Goal: Book appointment/travel/reservation

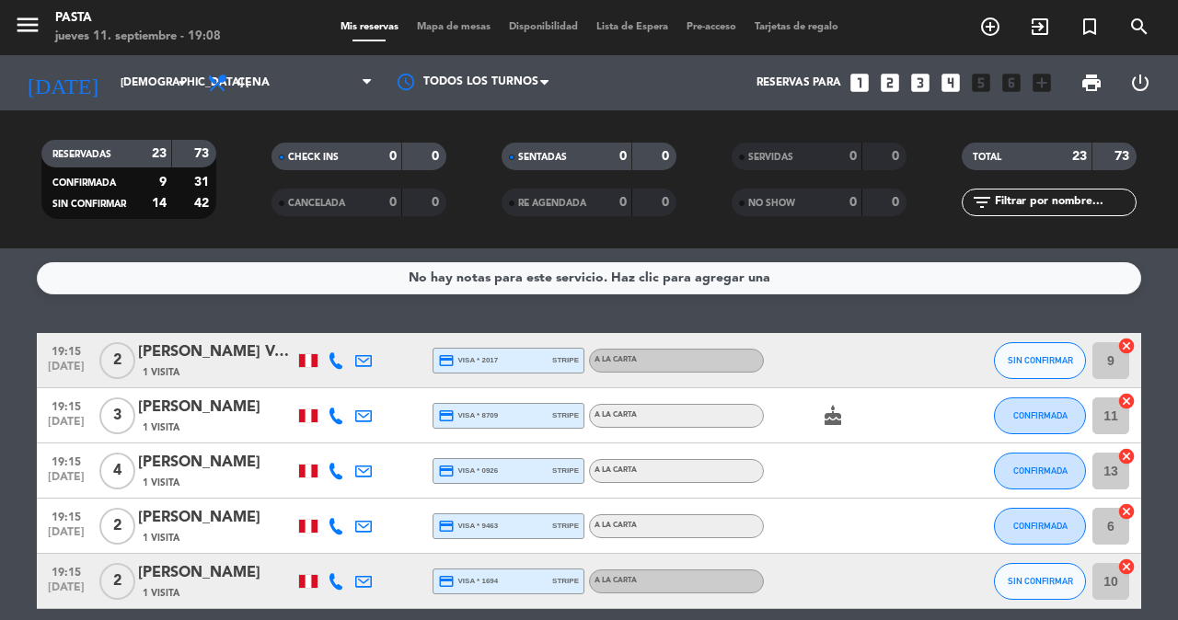
click at [963, 89] on icon "looks_4" at bounding box center [951, 83] width 24 height 24
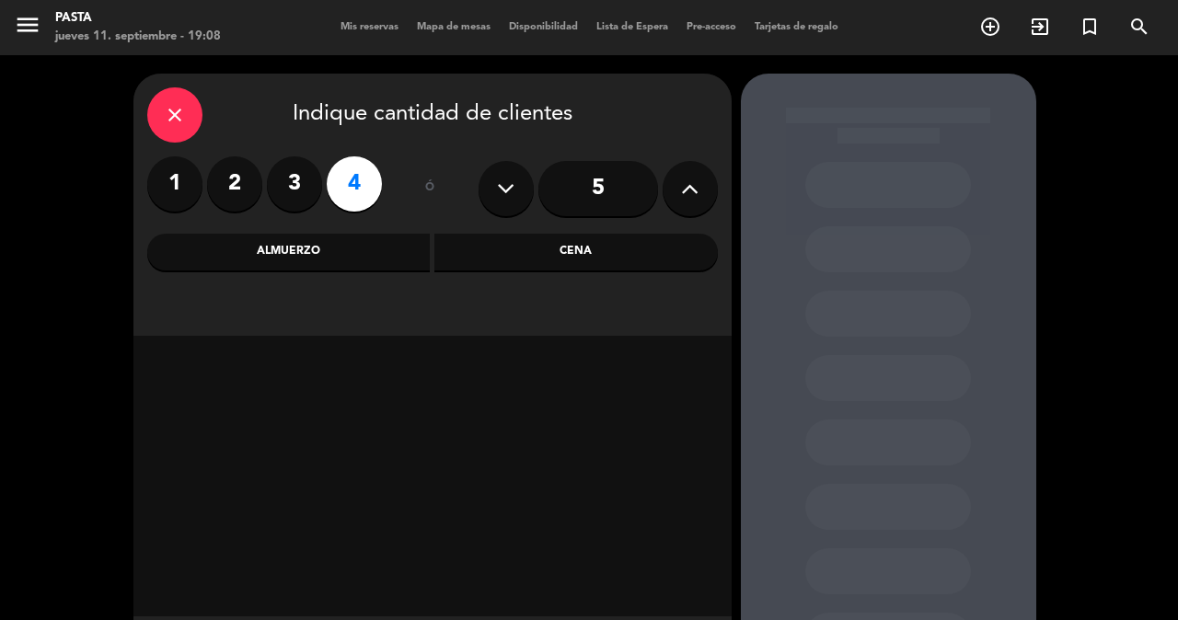
click at [500, 260] on div "Cena" at bounding box center [577, 252] width 284 height 37
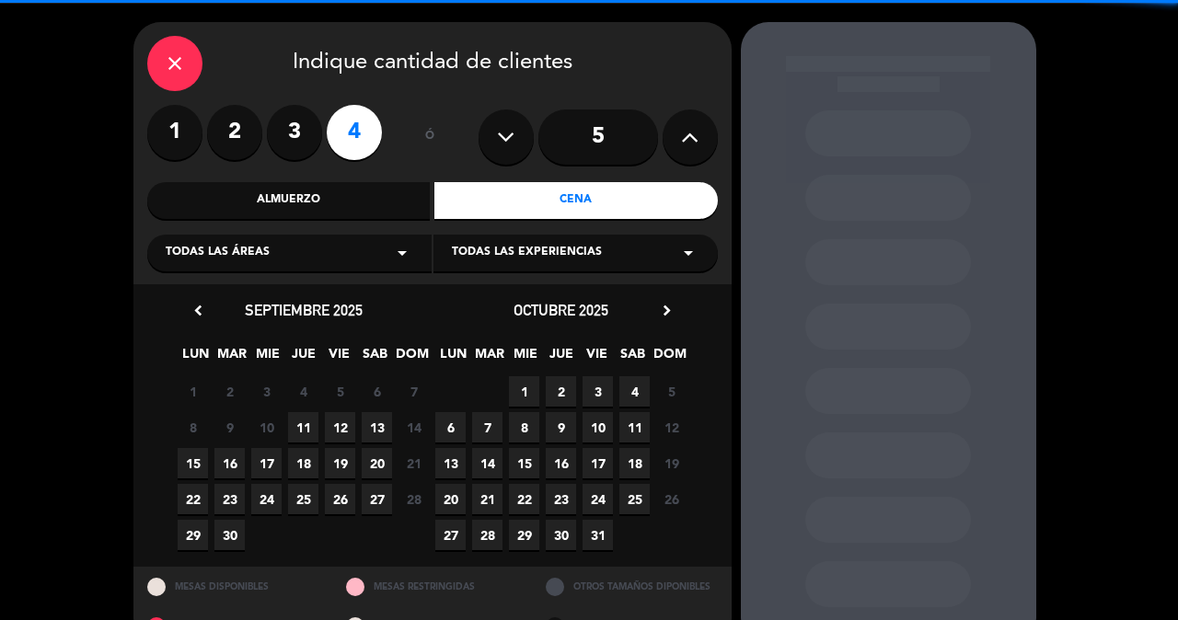
scroll to position [83, 0]
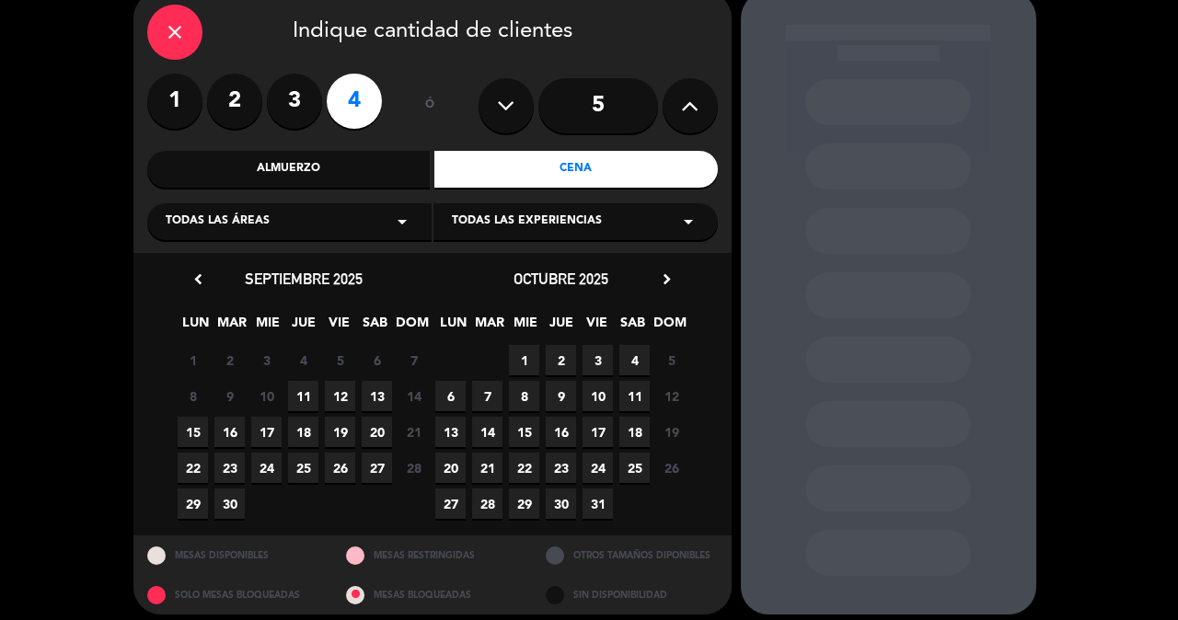
click at [312, 388] on span "11" at bounding box center [303, 396] width 30 height 30
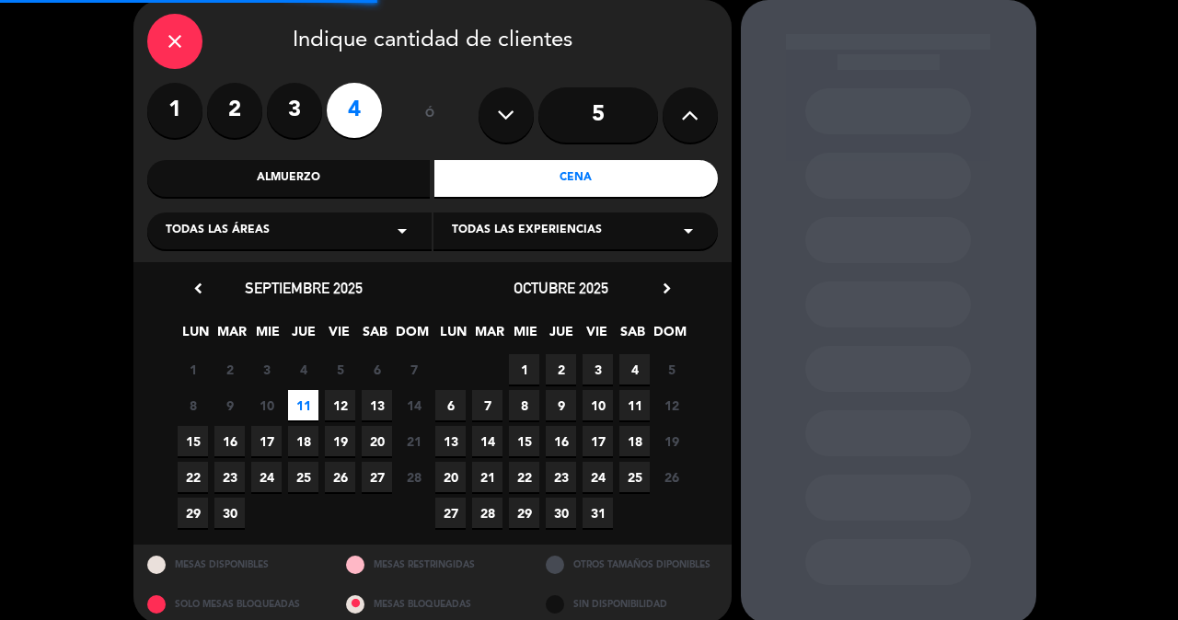
click at [330, 405] on span "12" at bounding box center [340, 405] width 30 height 30
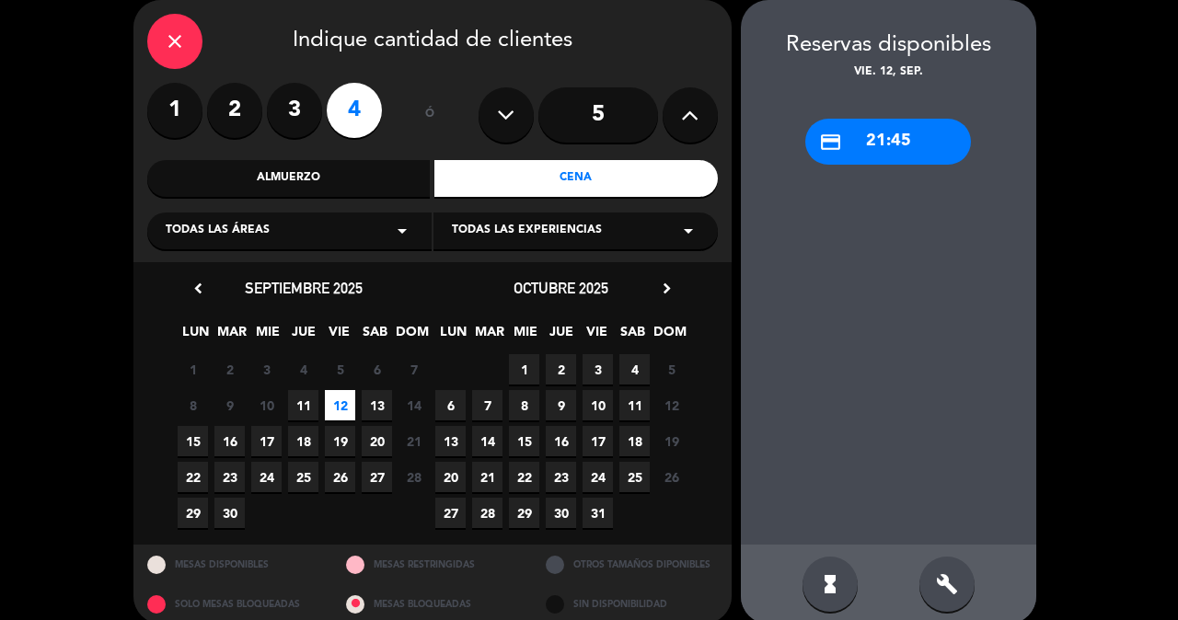
click at [195, 40] on div "close" at bounding box center [174, 41] width 55 height 55
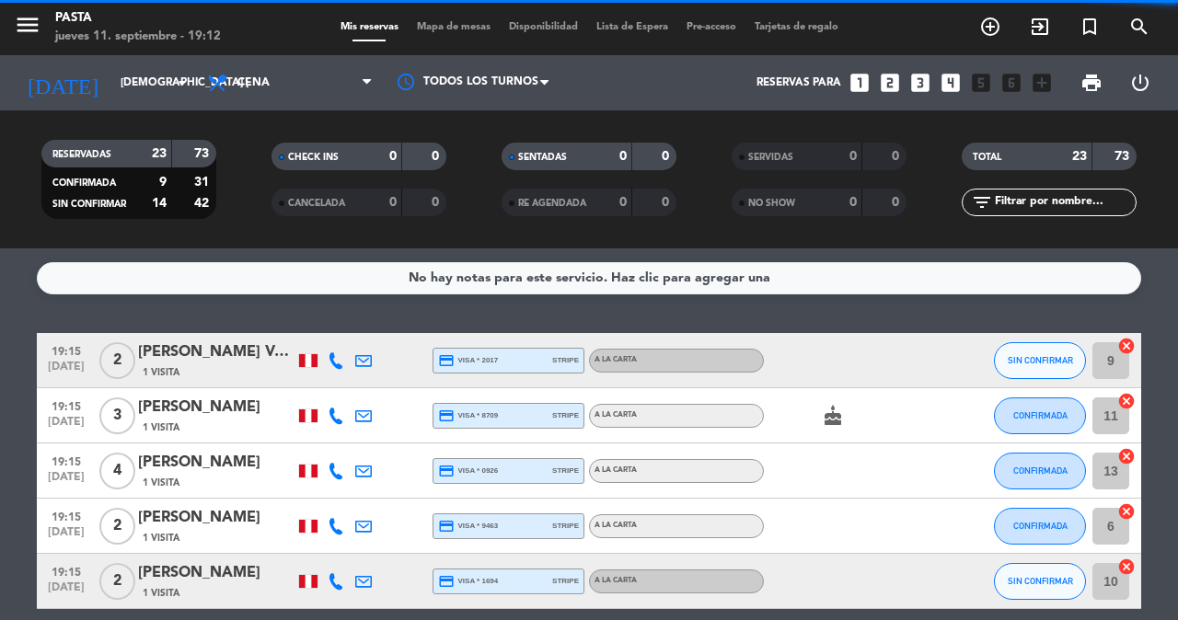
click at [963, 88] on icon "looks_4" at bounding box center [951, 83] width 24 height 24
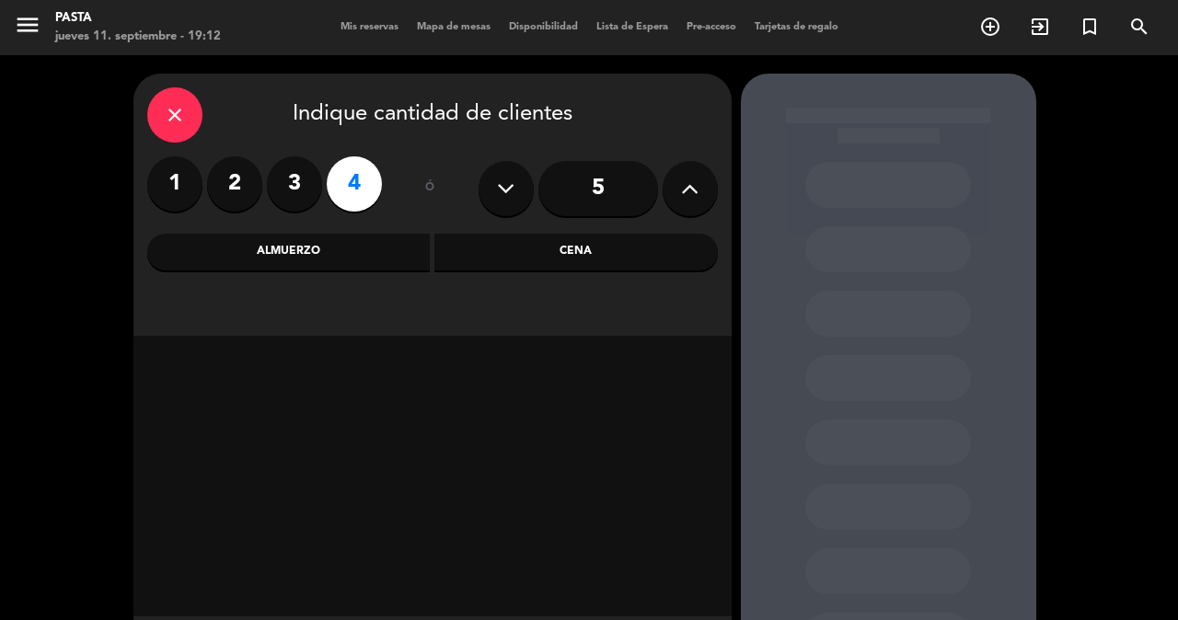
click at [531, 257] on div "Cena" at bounding box center [577, 252] width 284 height 37
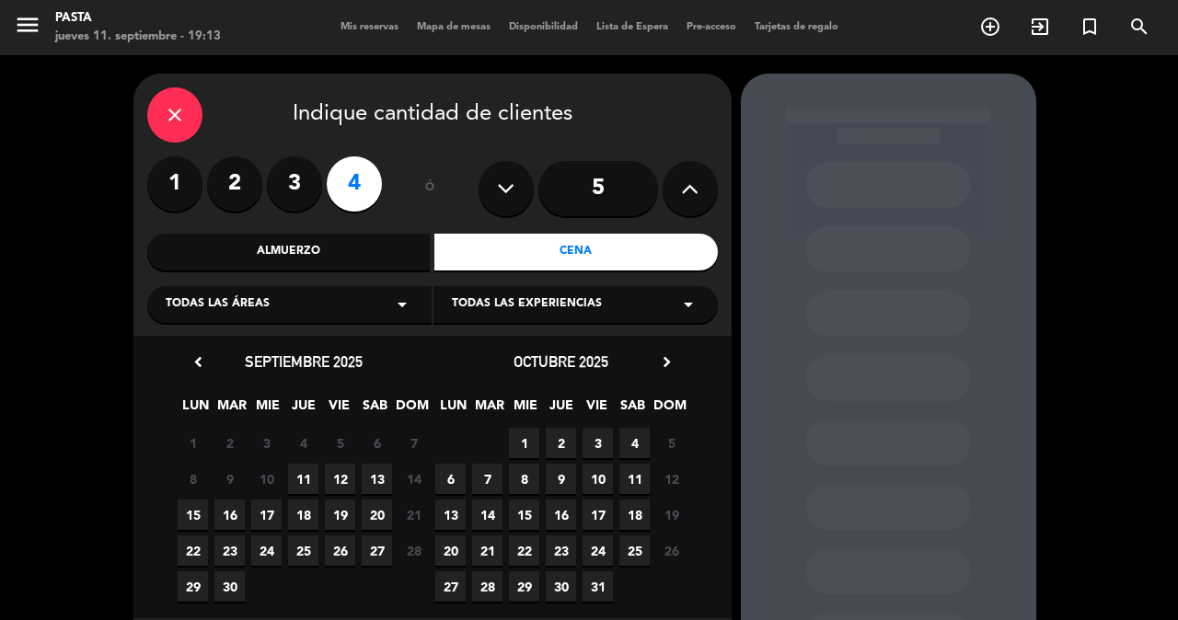
click at [380, 476] on span "13" at bounding box center [377, 479] width 30 height 30
